Goal: Information Seeking & Learning: Learn about a topic

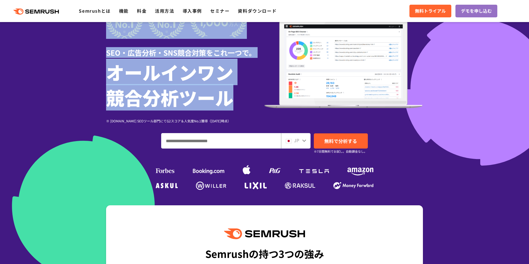
click at [252, 94] on section "SEO・広告分析・SNS競合対策をこれ一つで。 オールインワン 競合分析ツール ※ [DOMAIN_NAME] SEOツール部門にてG2スコア＆人気度No.1…" at bounding box center [264, 120] width 529 height 307
click at [252, 94] on h1 "オールインワン 競合分析ツール" at bounding box center [185, 84] width 158 height 51
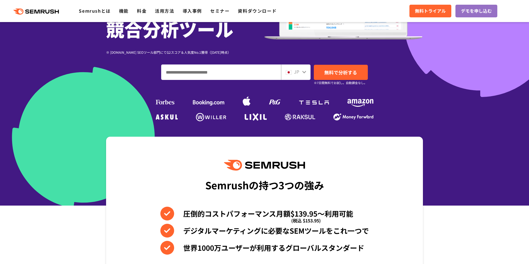
scroll to position [109, 0]
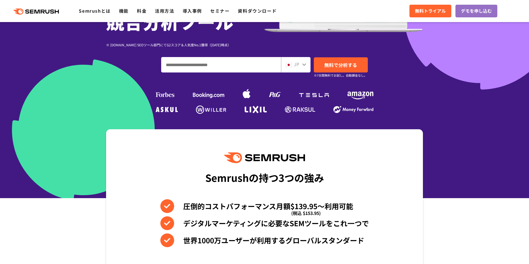
drag, startPoint x: 156, startPoint y: 96, endPoint x: 153, endPoint y: 95, distance: 3.1
click at [153, 95] on div "SEO・広告分析・SNS競合対策をこれ一つで。 オールインワン 競合分析ツール ※ [DOMAIN_NAME] SEOツール部門にてG2スコア＆人気度No.1…" at bounding box center [264, 21] width 317 height 189
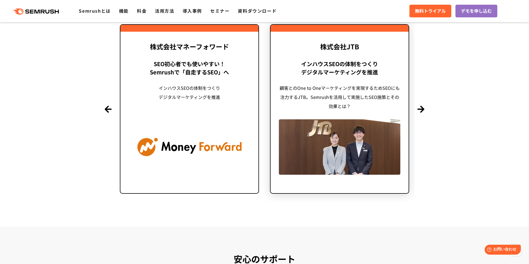
scroll to position [1348, 0]
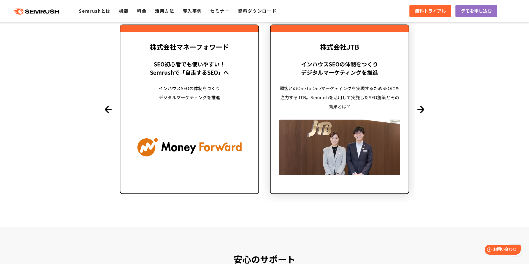
click at [334, 88] on div "顧客とのOne to Oneマーケティングを実現するためSEOにも注力するJTB。Semrushを活用して実施したSEO施策とその効果とは？" at bounding box center [339, 97] width 121 height 27
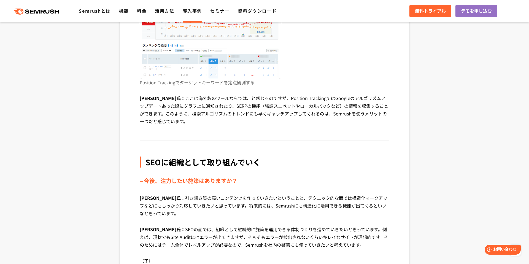
scroll to position [1984, 0]
